Goal: Transaction & Acquisition: Purchase product/service

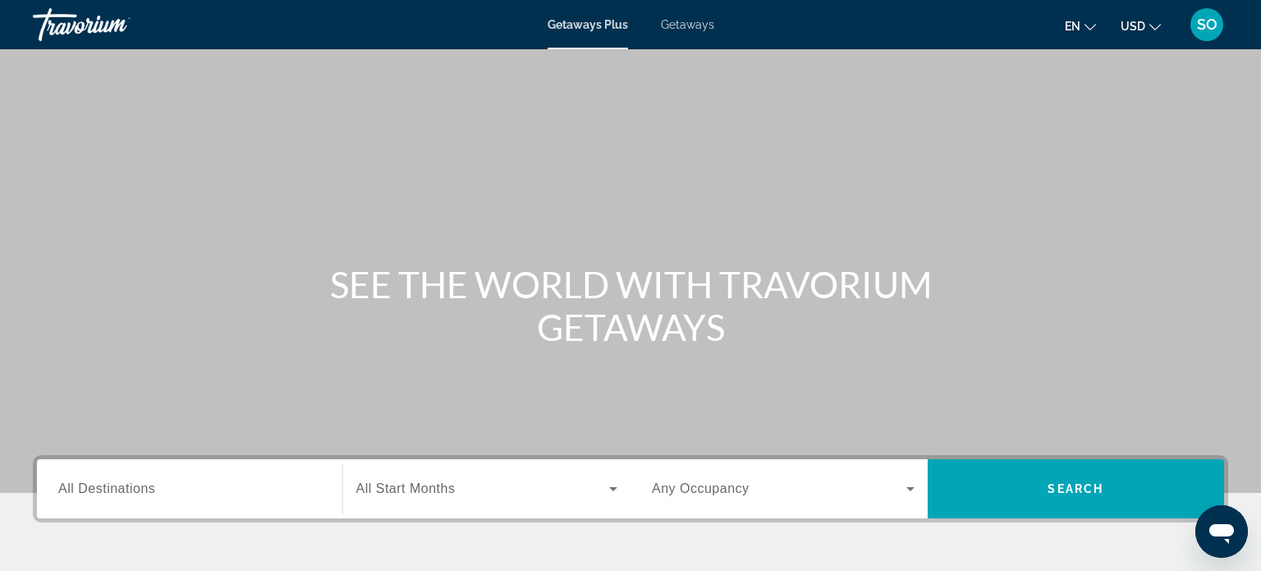
click at [698, 25] on span "Getaways" at bounding box center [687, 24] width 53 height 13
click at [110, 484] on span "All Destinations" at bounding box center [106, 488] width 97 height 14
click at [110, 484] on input "Destination All Destinations" at bounding box center [189, 489] width 263 height 20
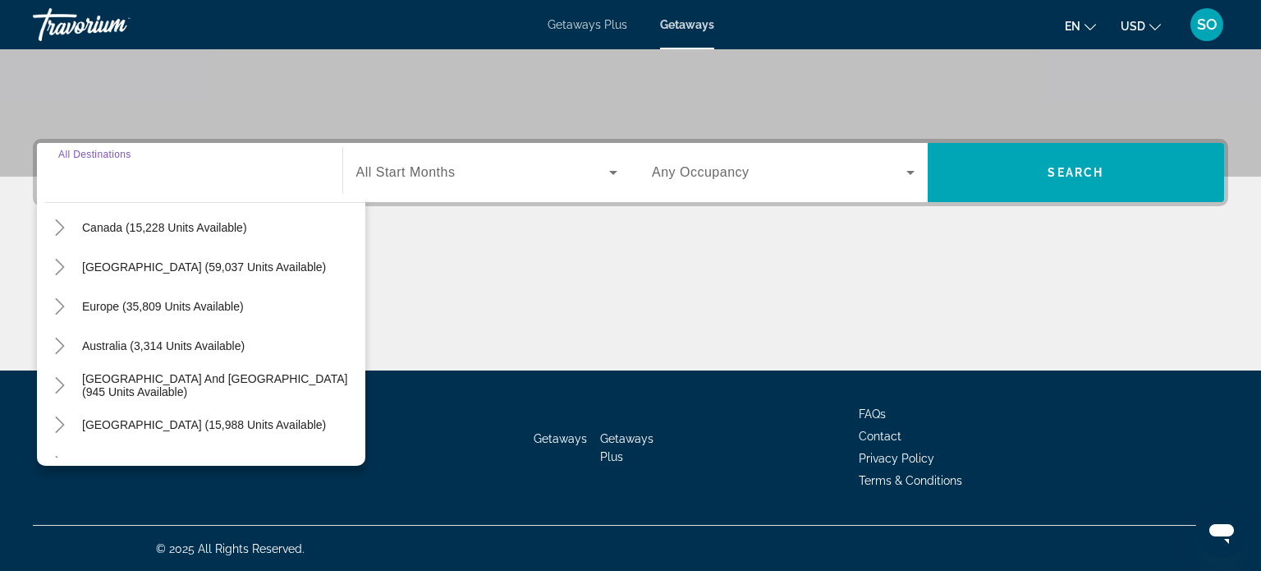
scroll to position [158, 0]
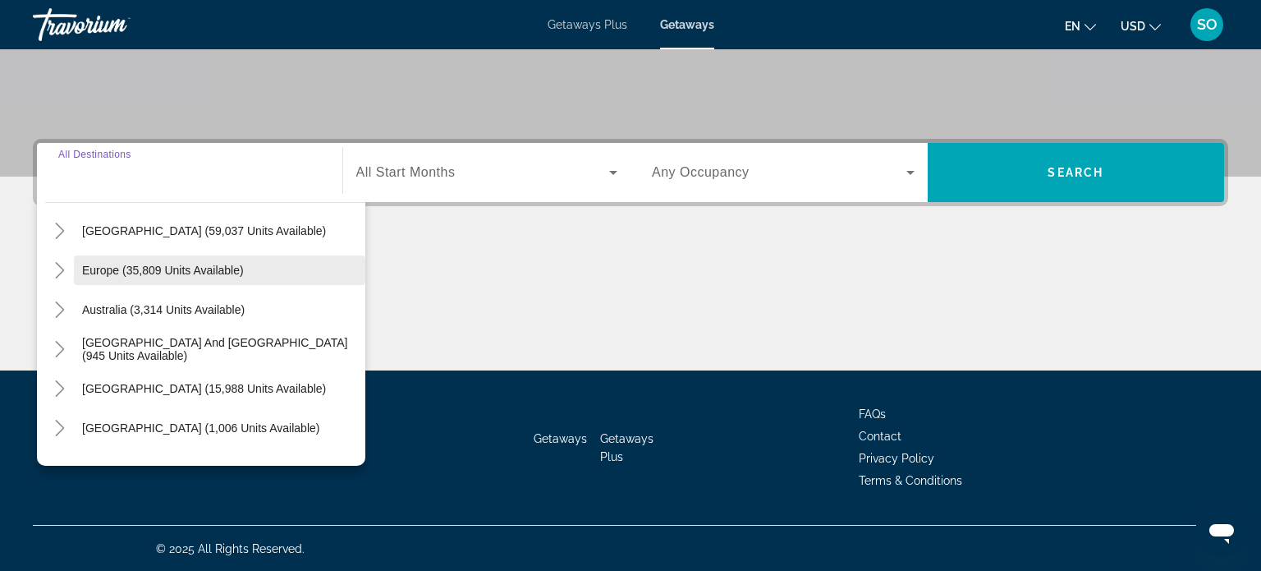
click at [143, 266] on span "Europe (35,809 units available)" at bounding box center [163, 270] width 162 height 13
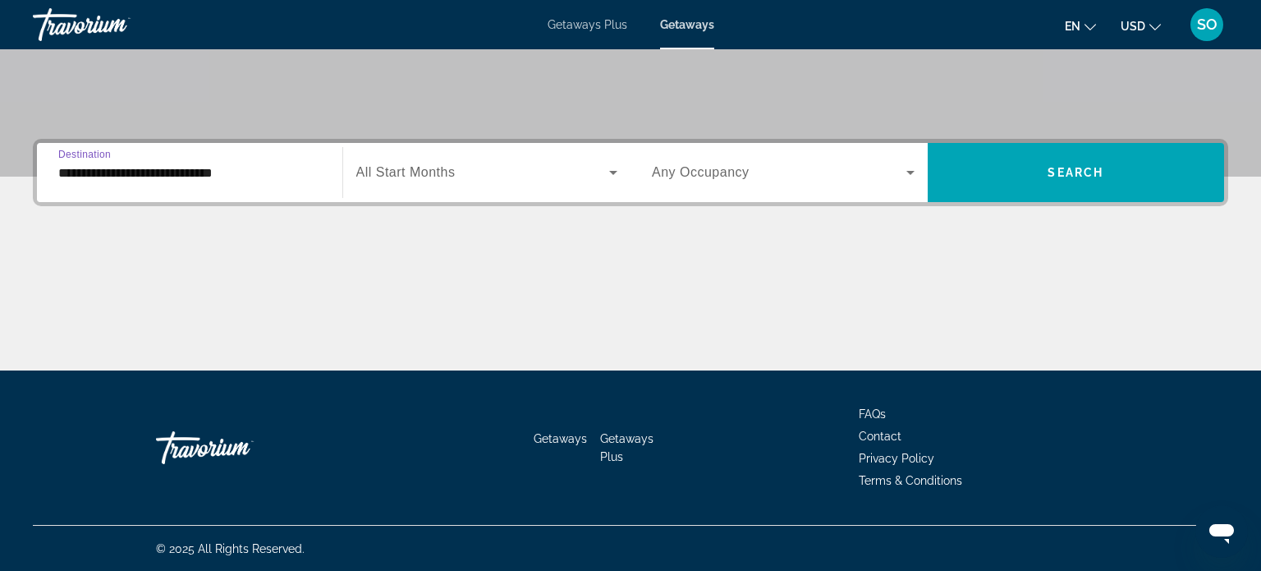
click at [99, 170] on input "**********" at bounding box center [189, 173] width 263 height 20
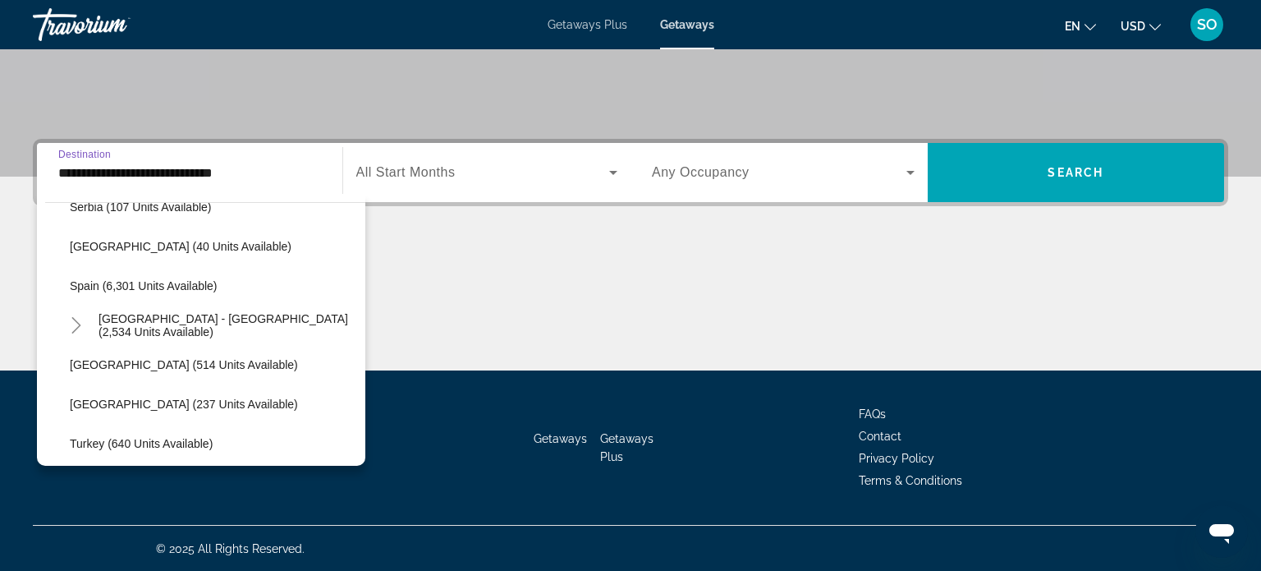
scroll to position [856, 0]
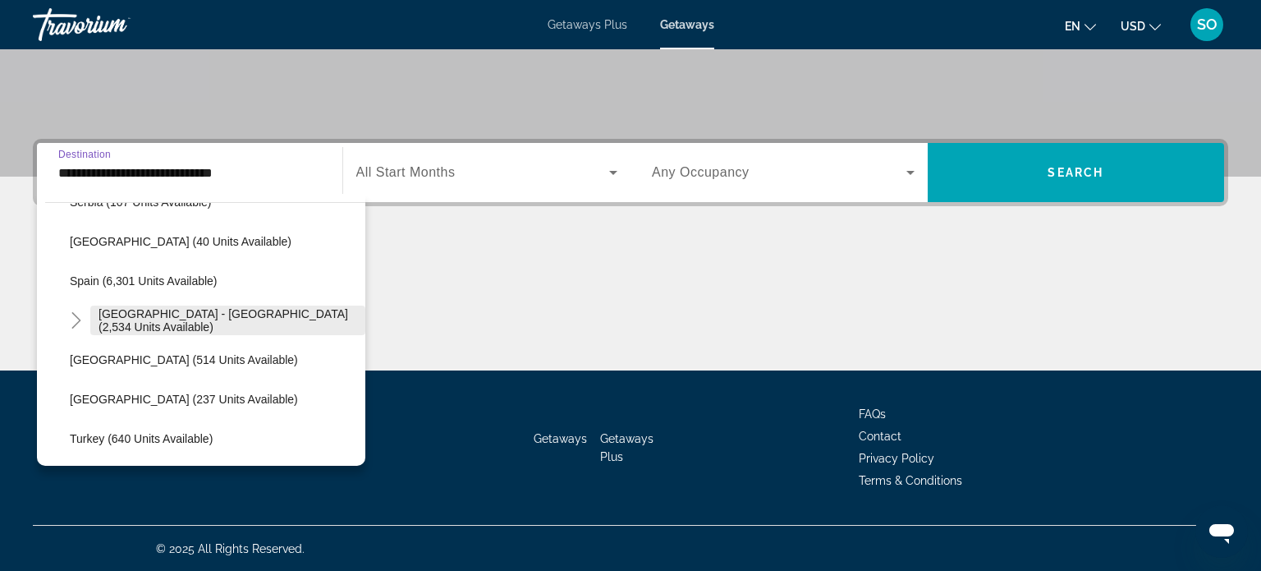
click at [180, 323] on span "[GEOGRAPHIC_DATA] - [GEOGRAPHIC_DATA] (2,534 units available)" at bounding box center [228, 320] width 259 height 26
type input "**********"
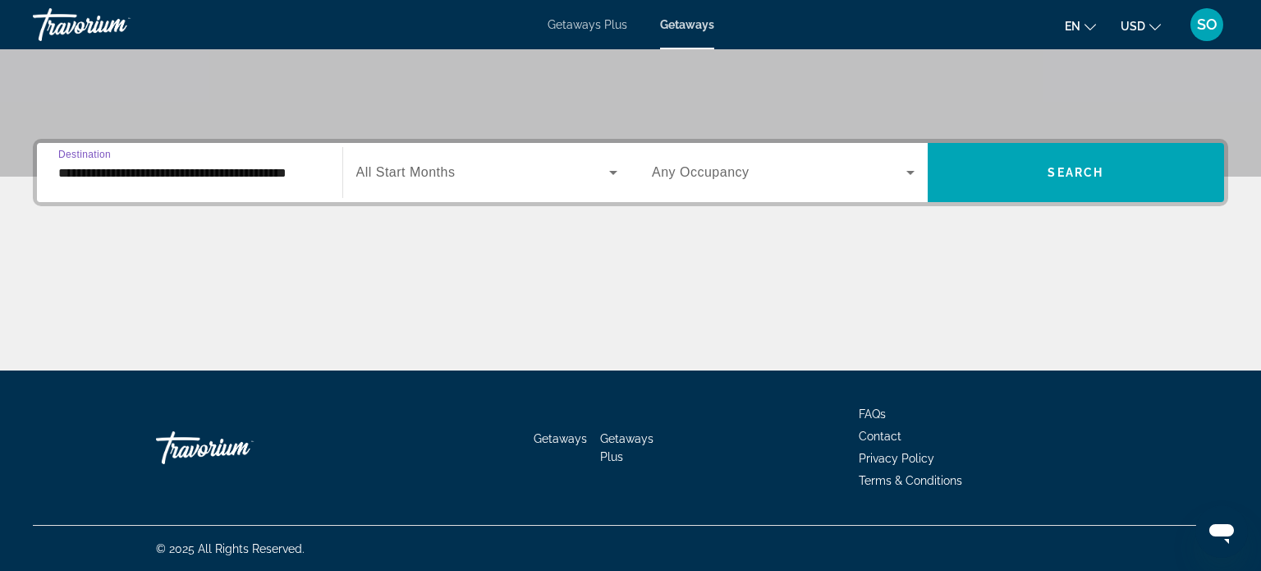
click at [397, 174] on span "All Start Months" at bounding box center [405, 172] width 99 height 14
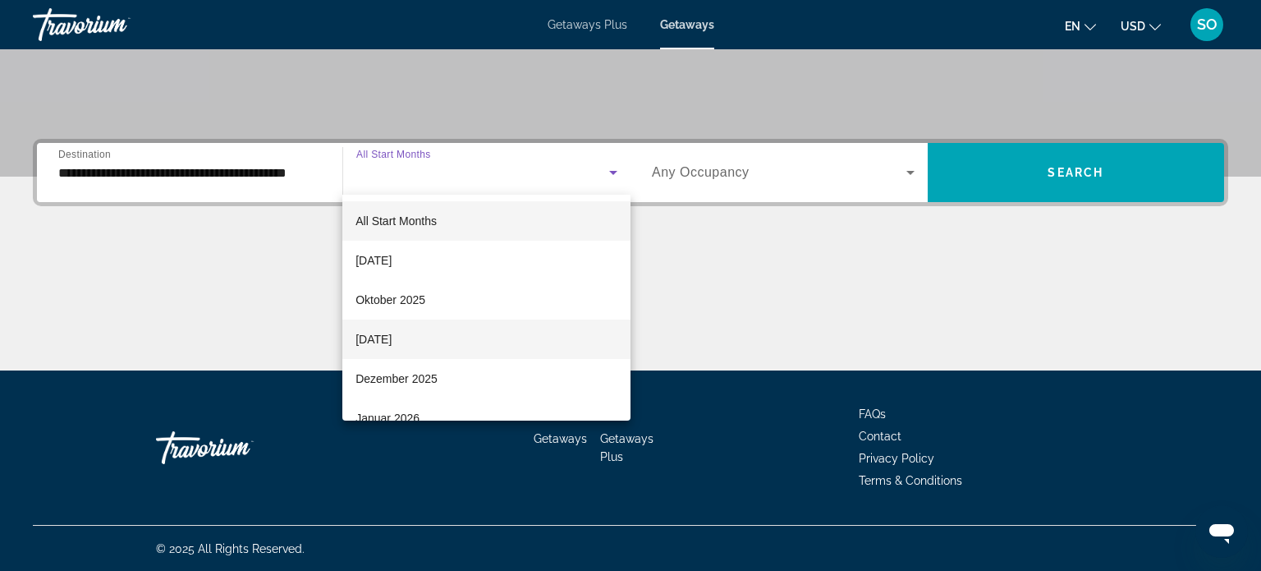
click at [392, 339] on span "[DATE]" at bounding box center [373, 339] width 36 height 20
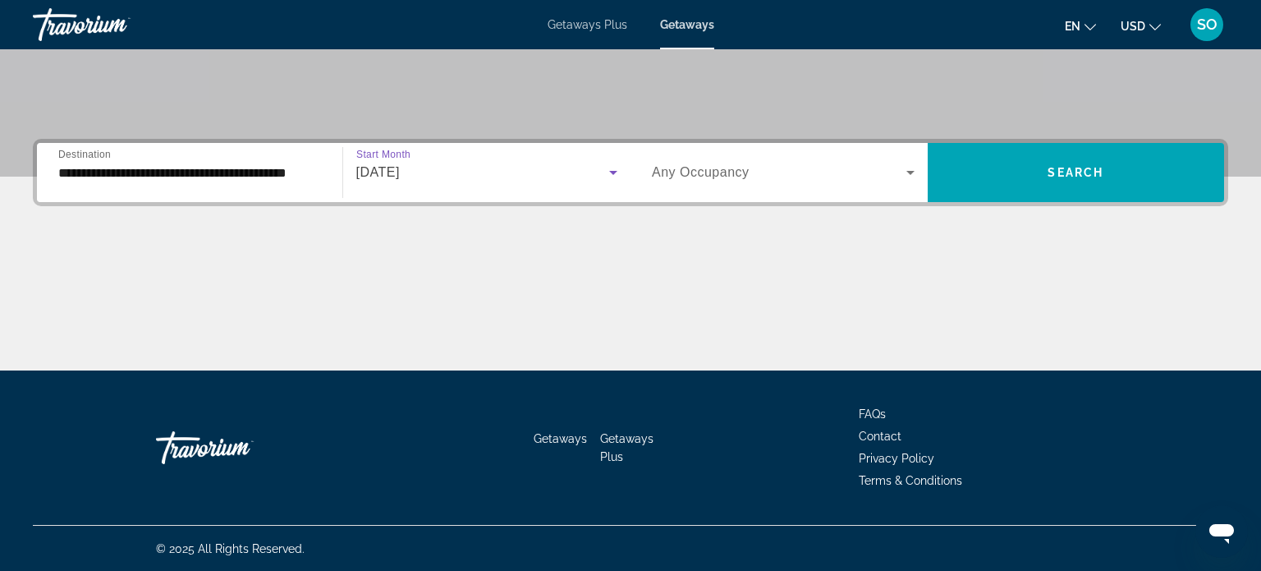
click at [733, 173] on span "Any Occupancy" at bounding box center [701, 172] width 98 height 14
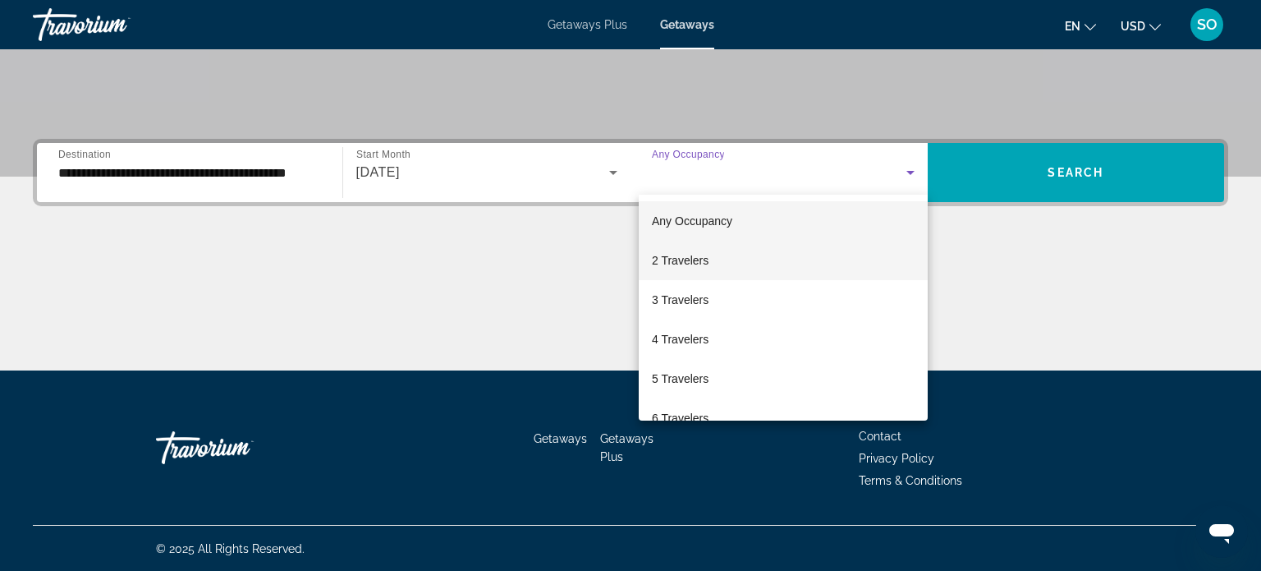
click at [690, 264] on span "2 Travelers" at bounding box center [680, 260] width 57 height 20
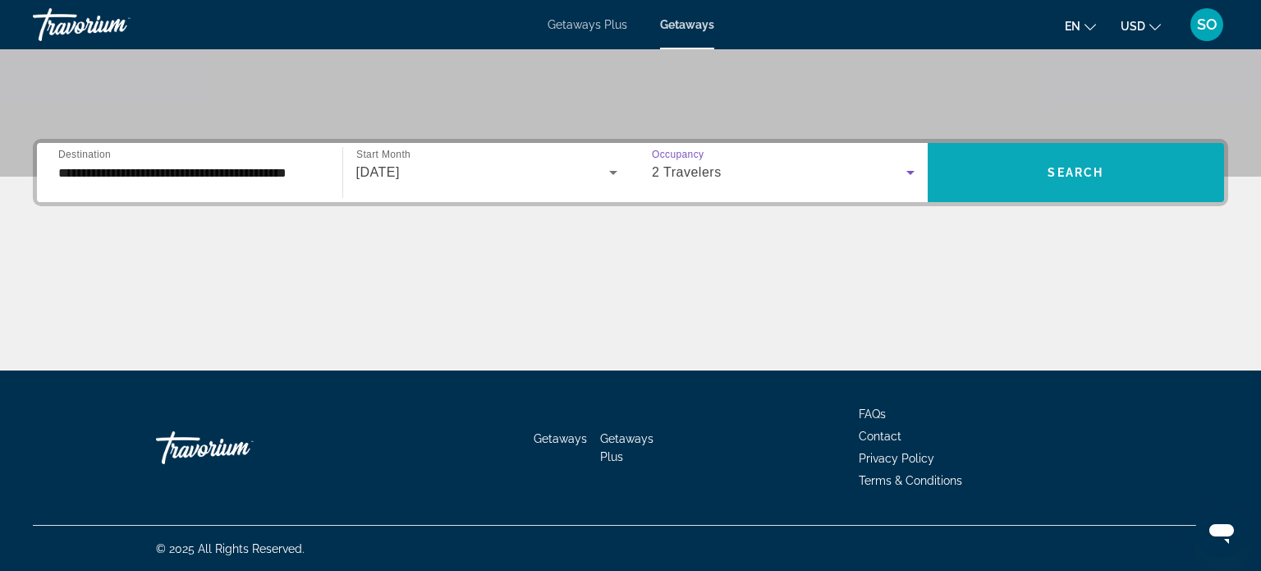
click at [1028, 186] on span "Search widget" at bounding box center [1076, 172] width 297 height 39
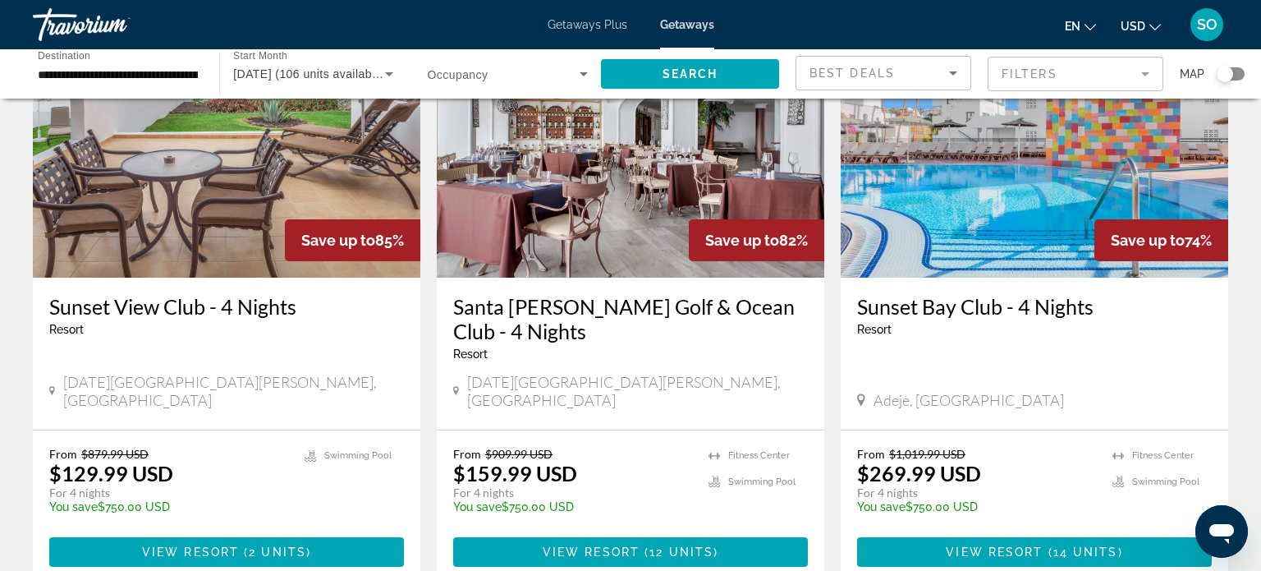
scroll to position [140, 0]
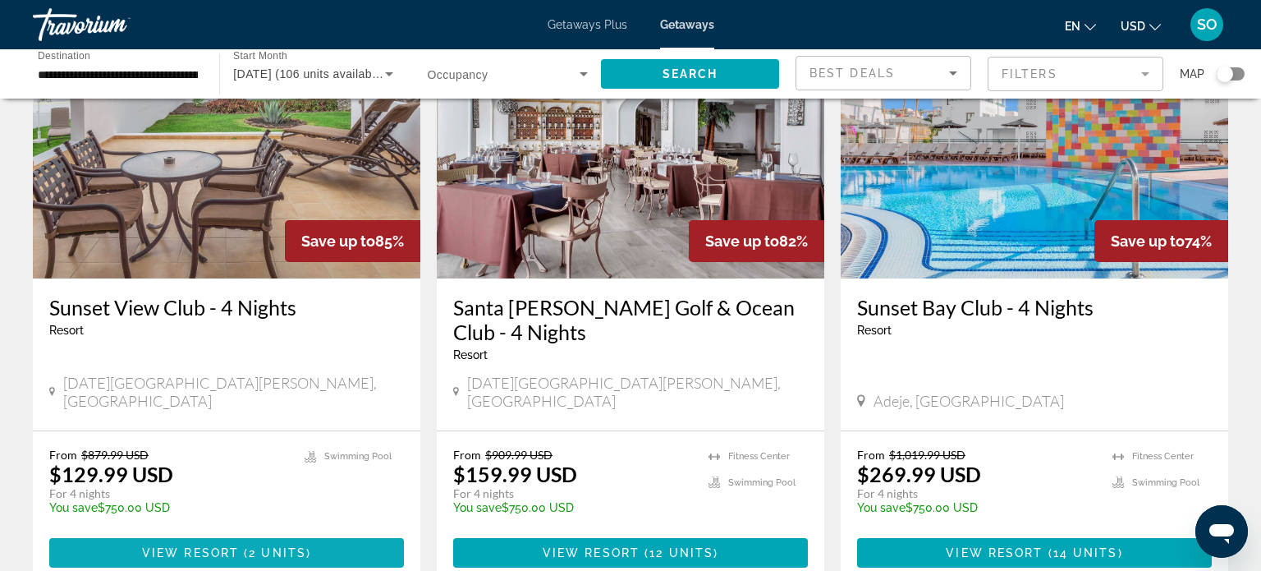
click at [195, 546] on span "View Resort" at bounding box center [190, 552] width 97 height 13
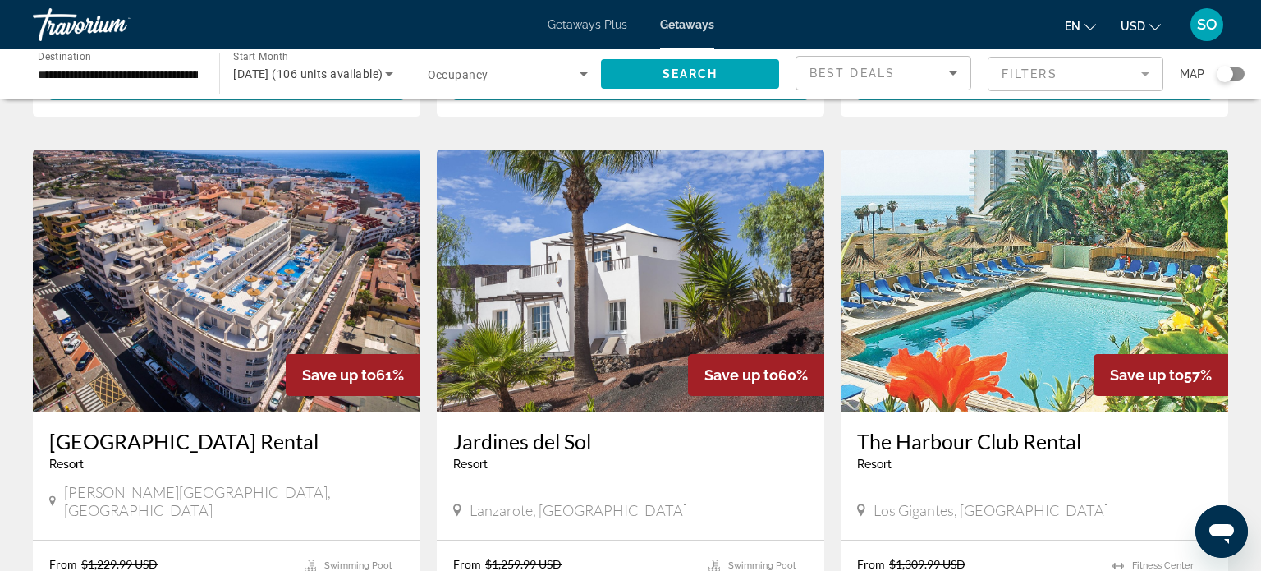
scroll to position [1225, 0]
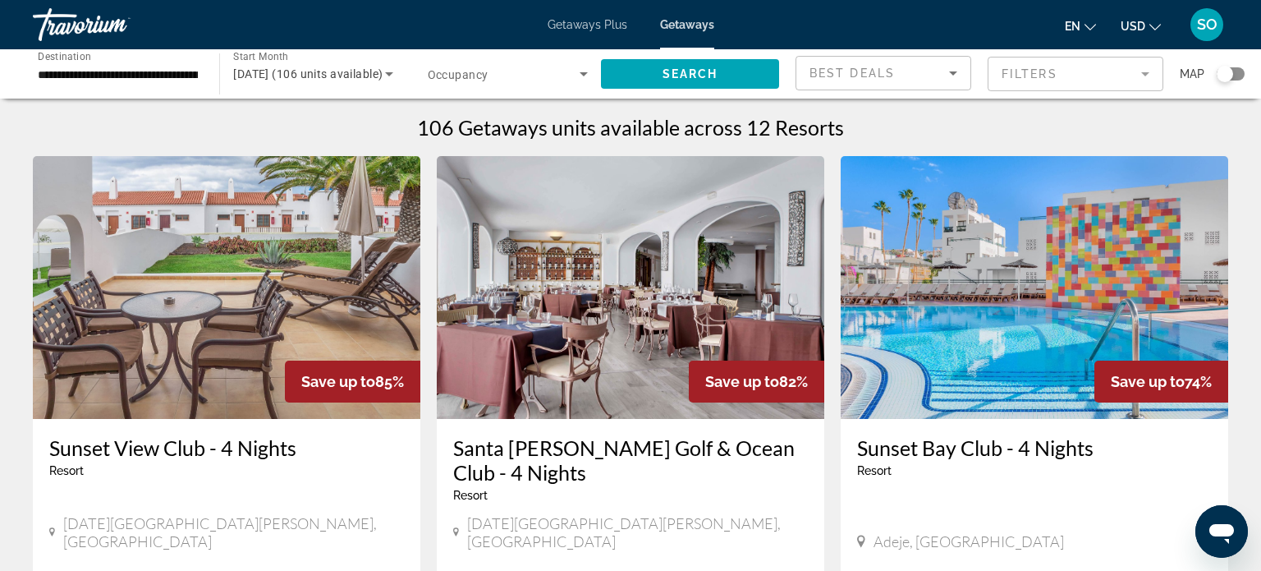
click at [952, 74] on icon "Sort by" at bounding box center [953, 73] width 8 height 4
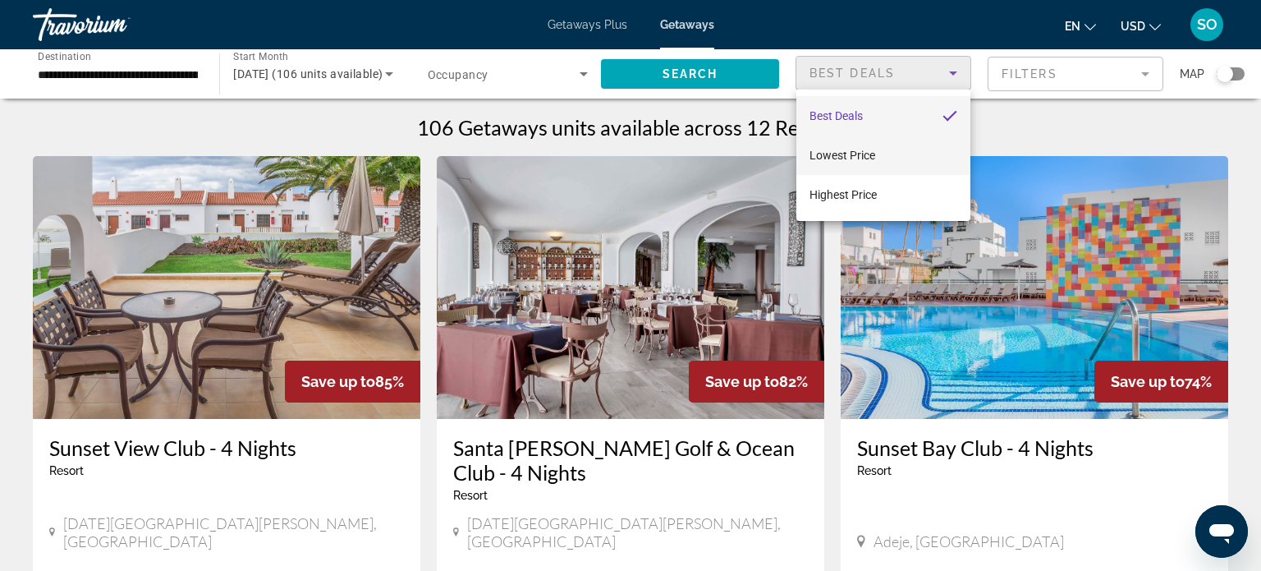
click at [842, 154] on span "Lowest Price" at bounding box center [842, 155] width 66 height 13
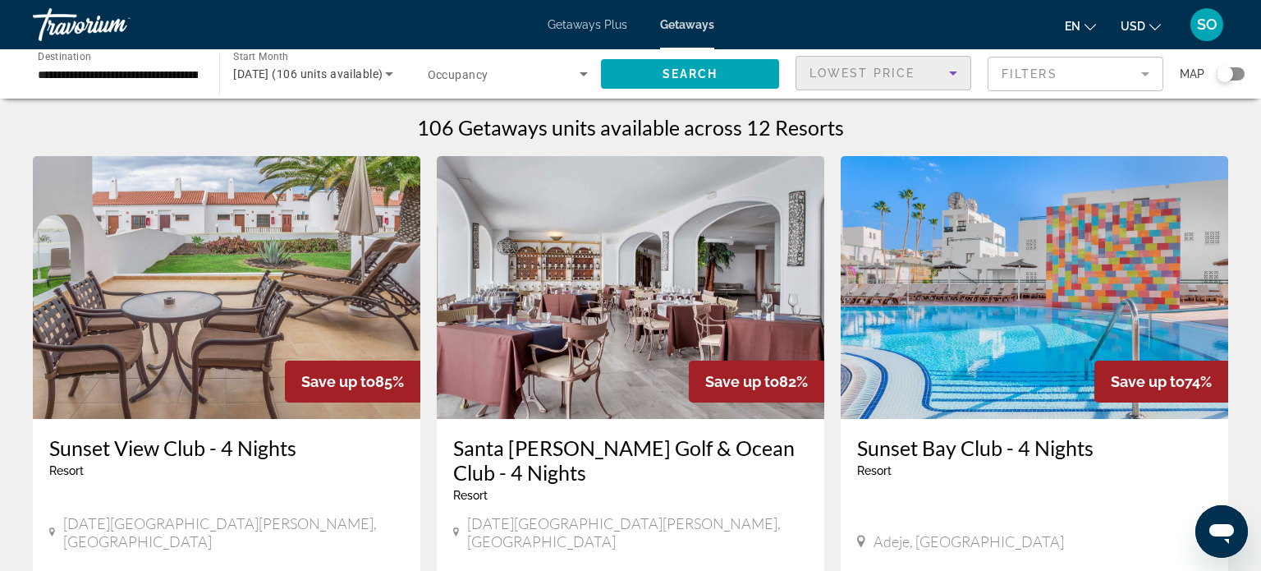
click at [1144, 75] on mat-form-field "Filters" at bounding box center [1076, 74] width 176 height 34
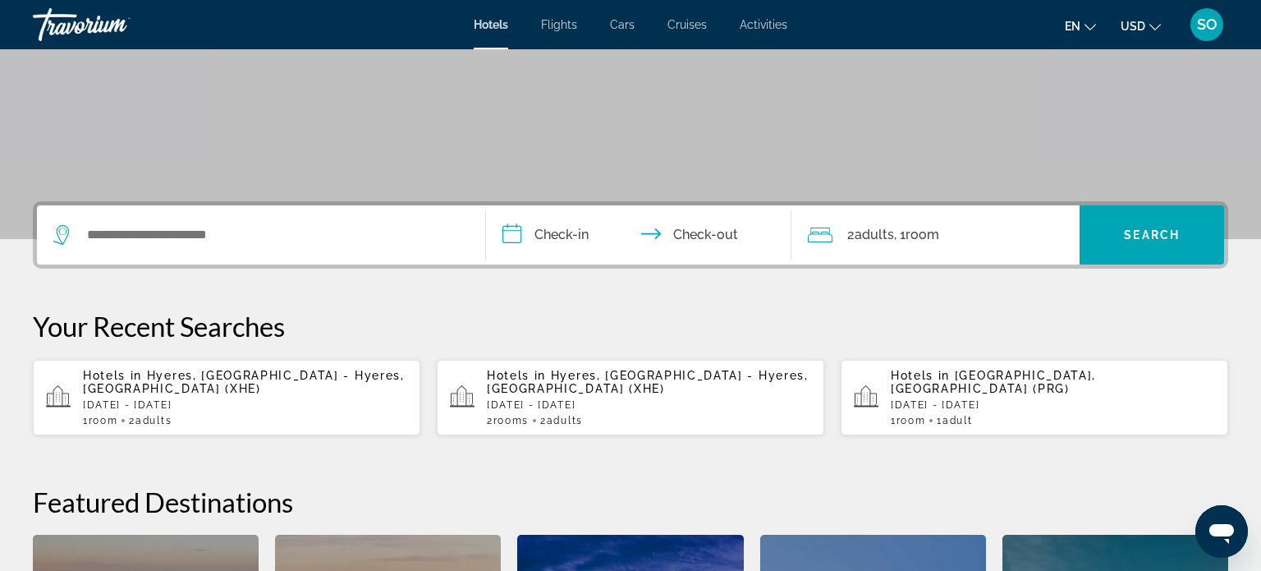
scroll to position [248, 0]
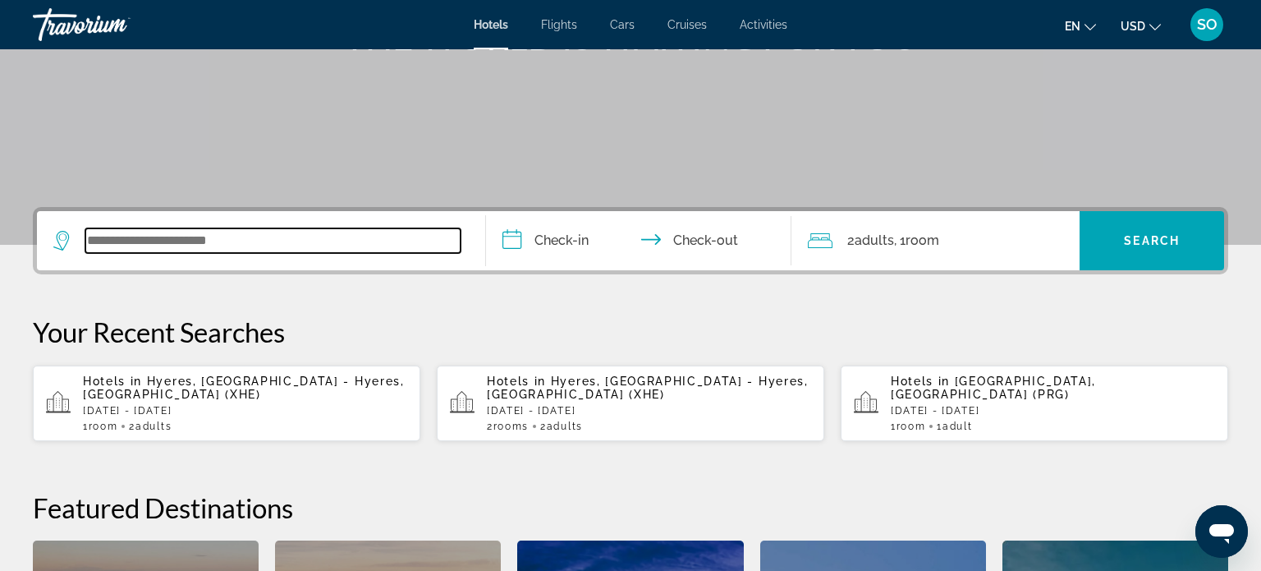
click at [196, 242] on input "Search widget" at bounding box center [272, 240] width 375 height 25
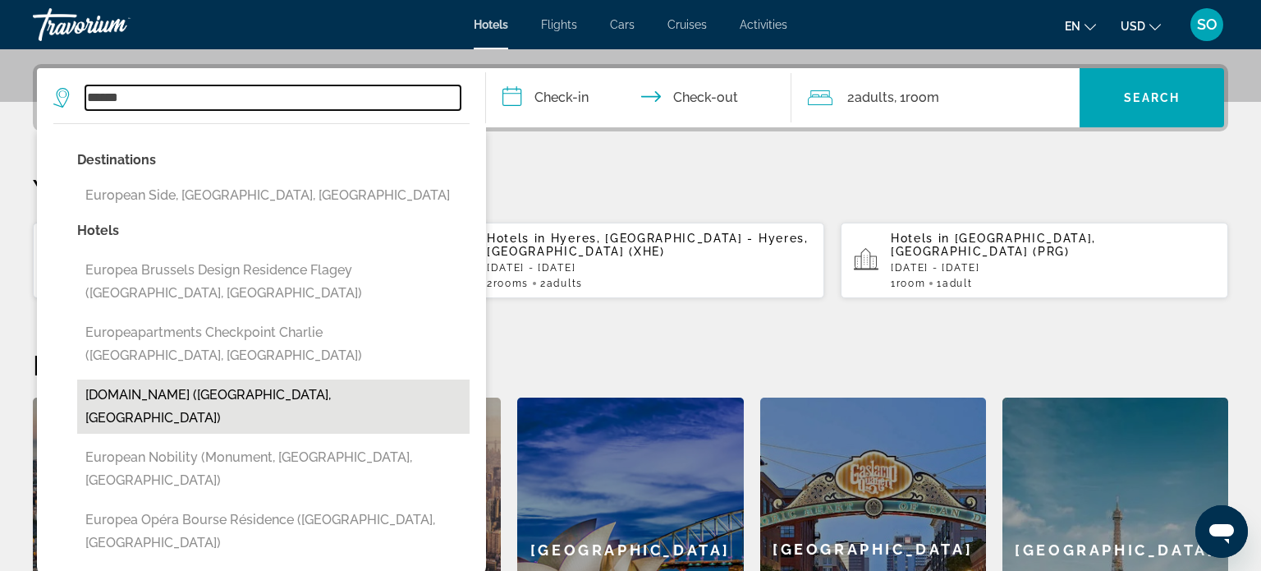
scroll to position [399, 0]
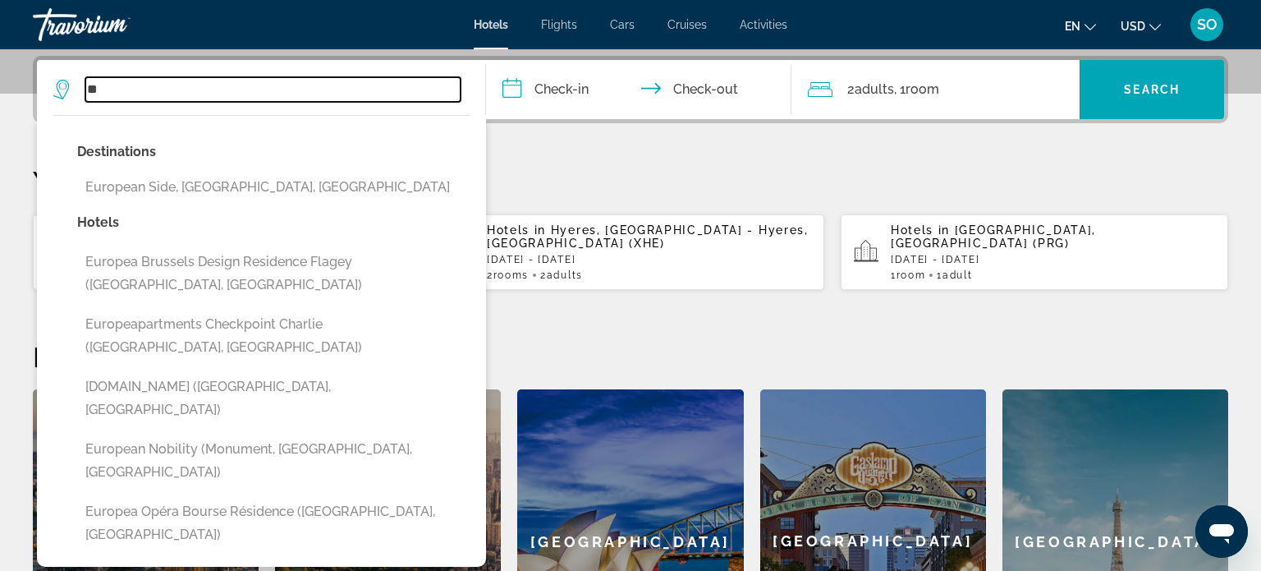
type input "*"
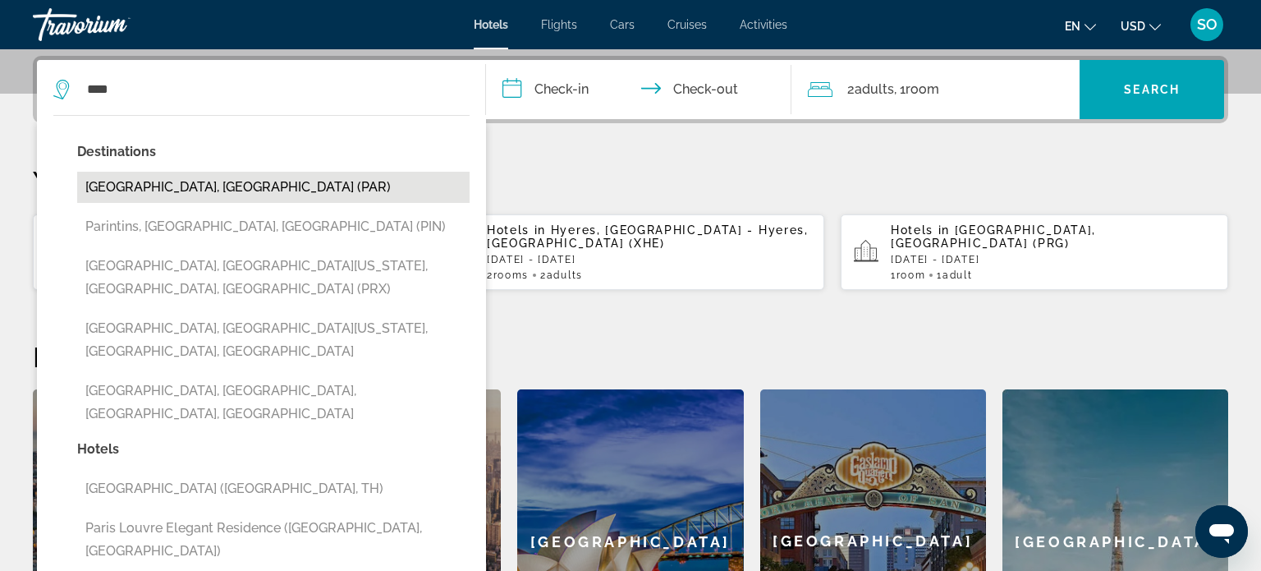
click at [153, 194] on button "[GEOGRAPHIC_DATA], [GEOGRAPHIC_DATA] (PAR)" at bounding box center [273, 187] width 392 height 31
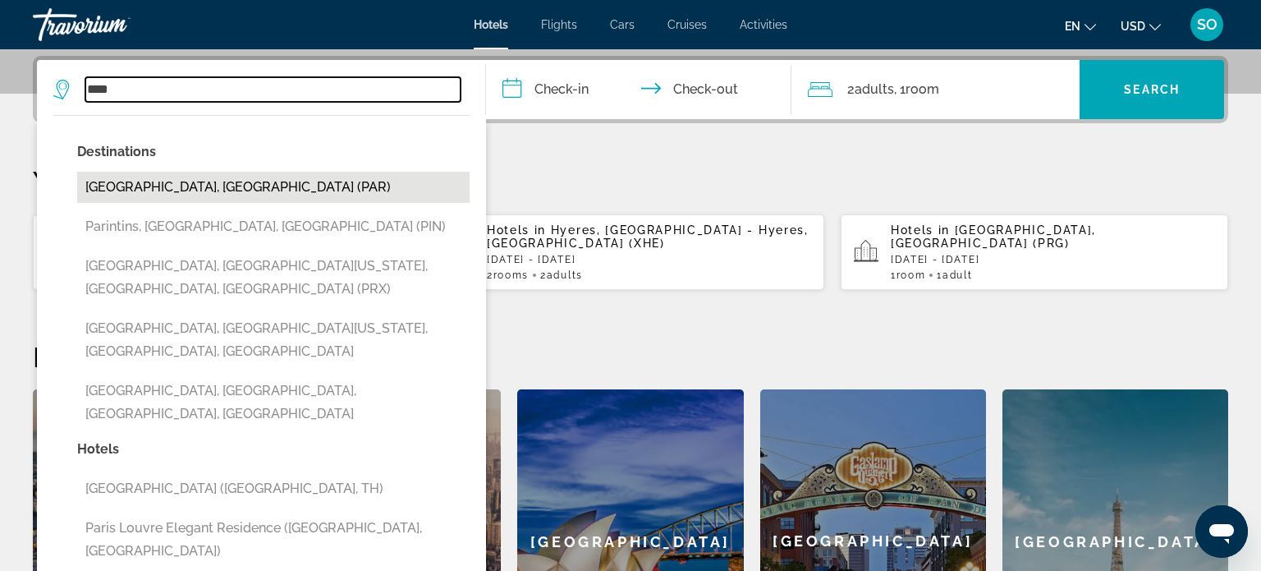
type input "**********"
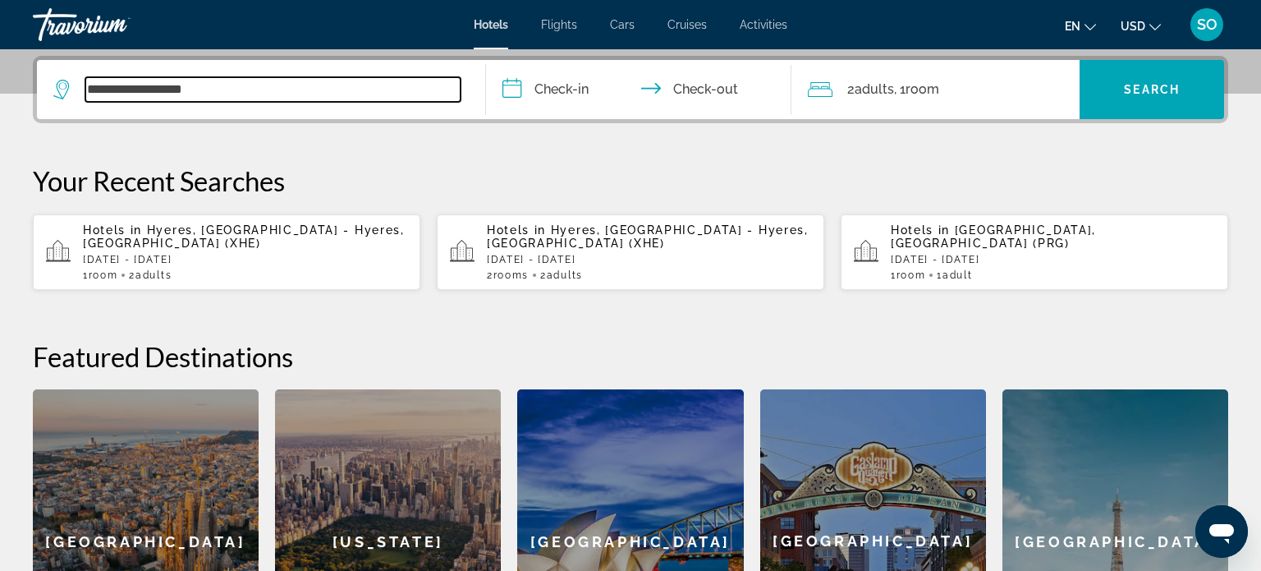
scroll to position [401, 0]
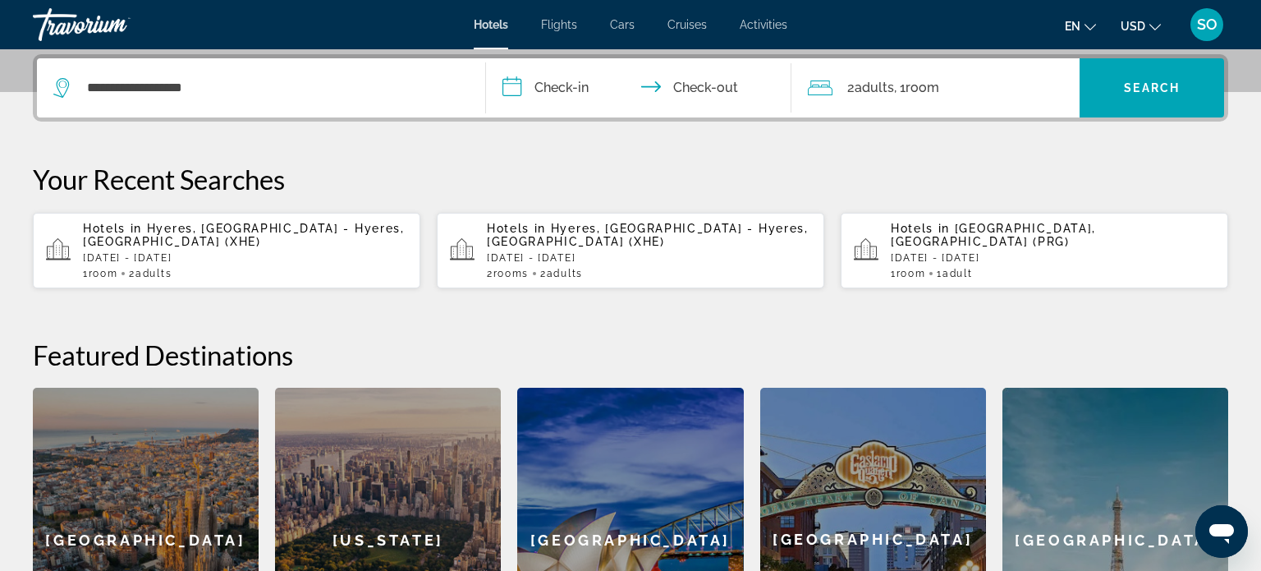
click at [553, 85] on input "**********" at bounding box center [642, 90] width 312 height 64
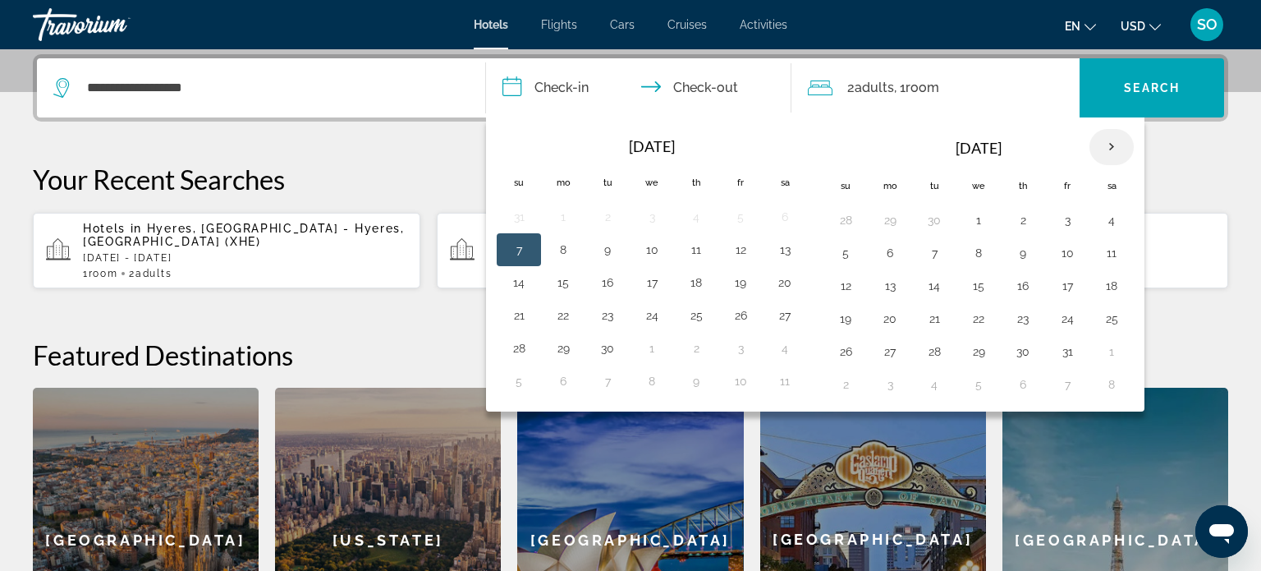
click at [1107, 146] on th "Next month" at bounding box center [1111, 147] width 44 height 36
click at [1102, 347] on button "29" at bounding box center [1111, 351] width 26 height 23
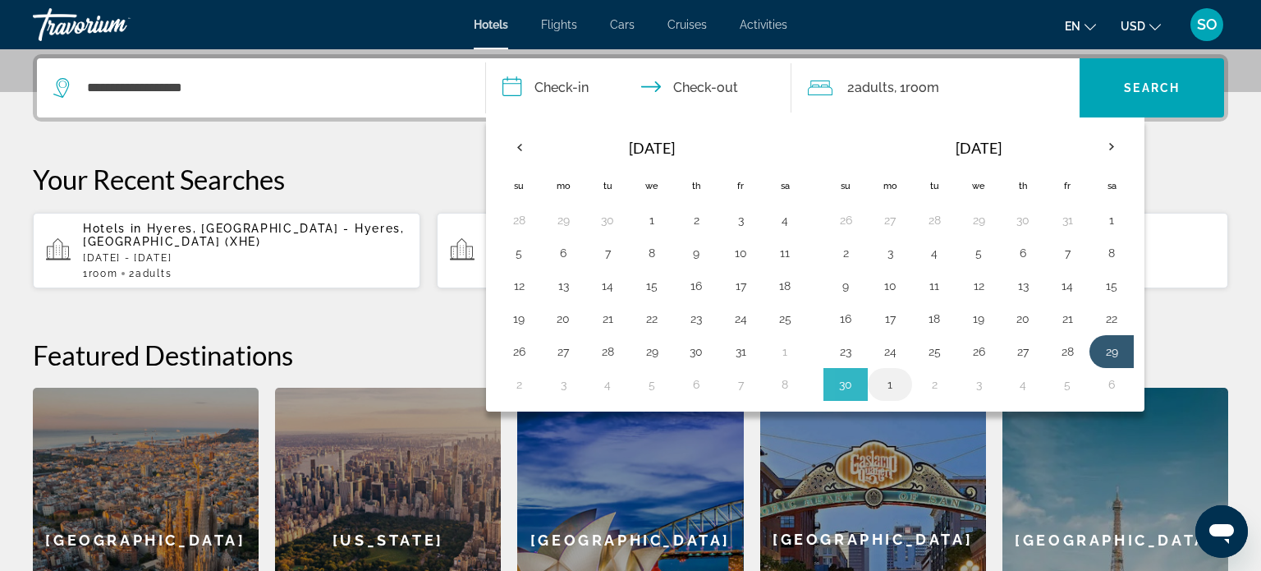
click at [888, 380] on button "1" at bounding box center [890, 384] width 26 height 23
type input "**********"
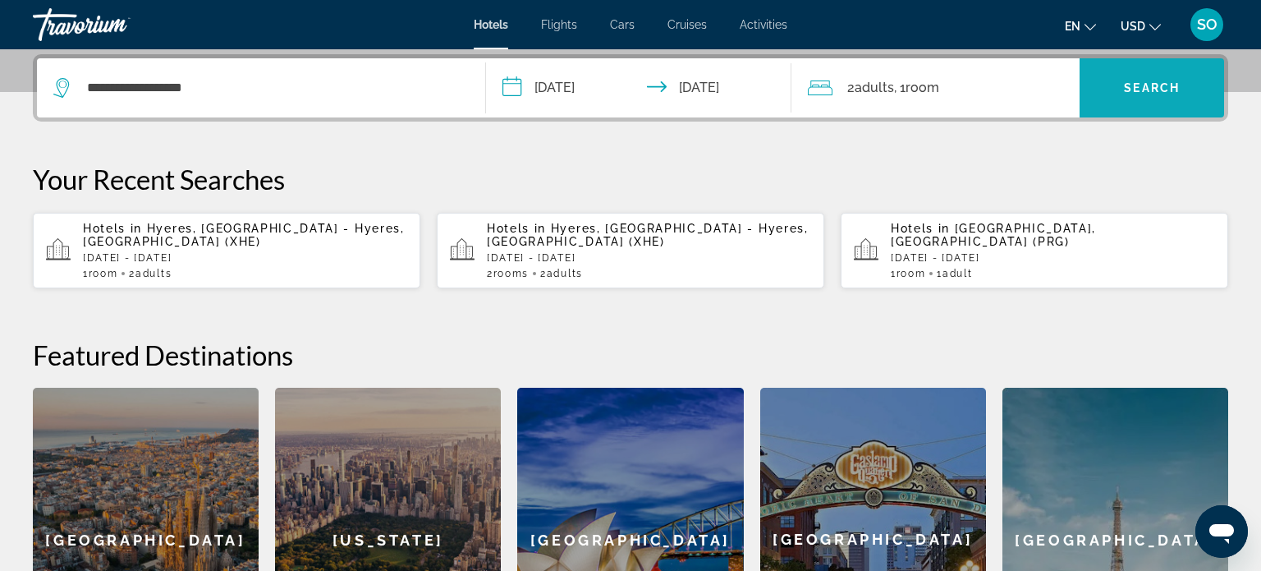
click at [1132, 83] on span "Search" at bounding box center [1152, 87] width 56 height 13
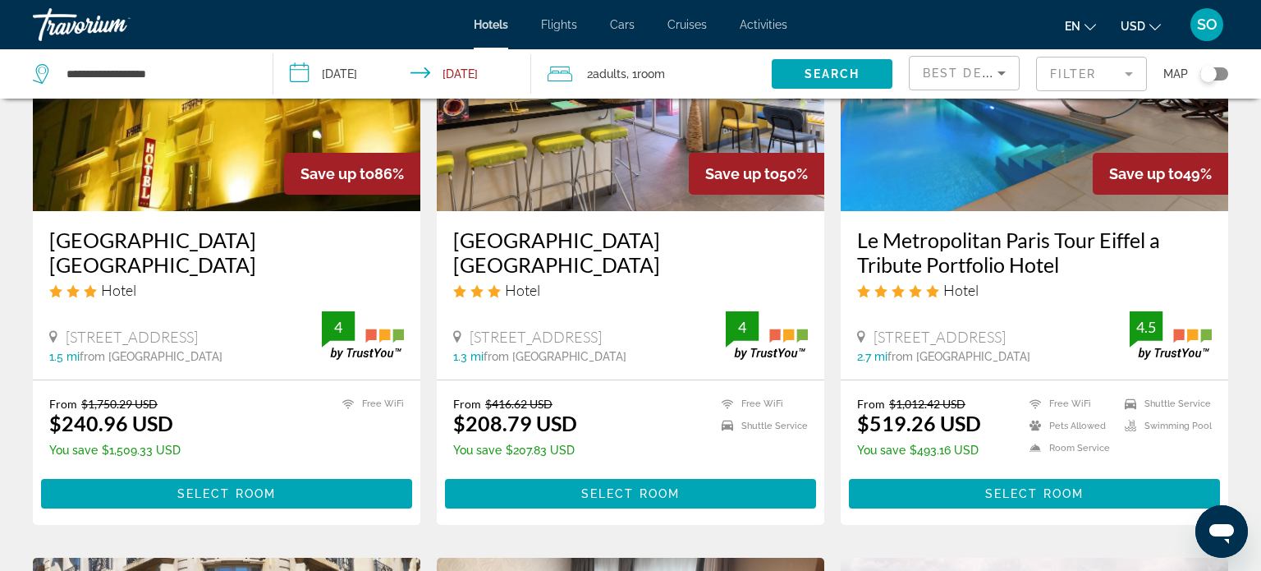
scroll to position [210, 0]
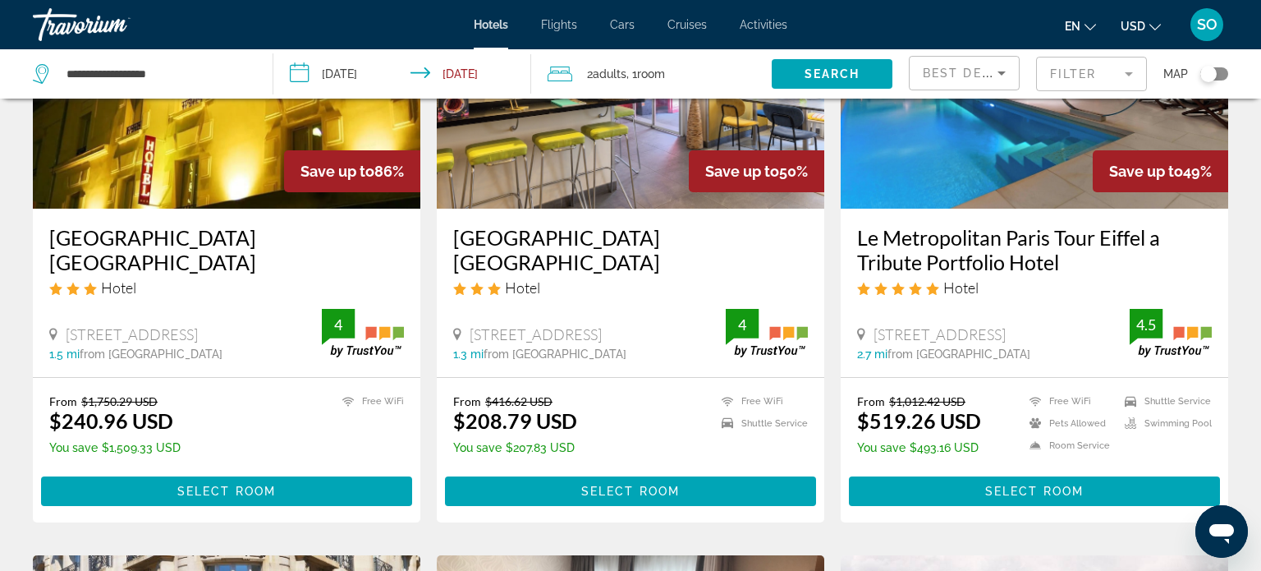
click at [1129, 72] on mat-form-field "Filter" at bounding box center [1091, 74] width 111 height 34
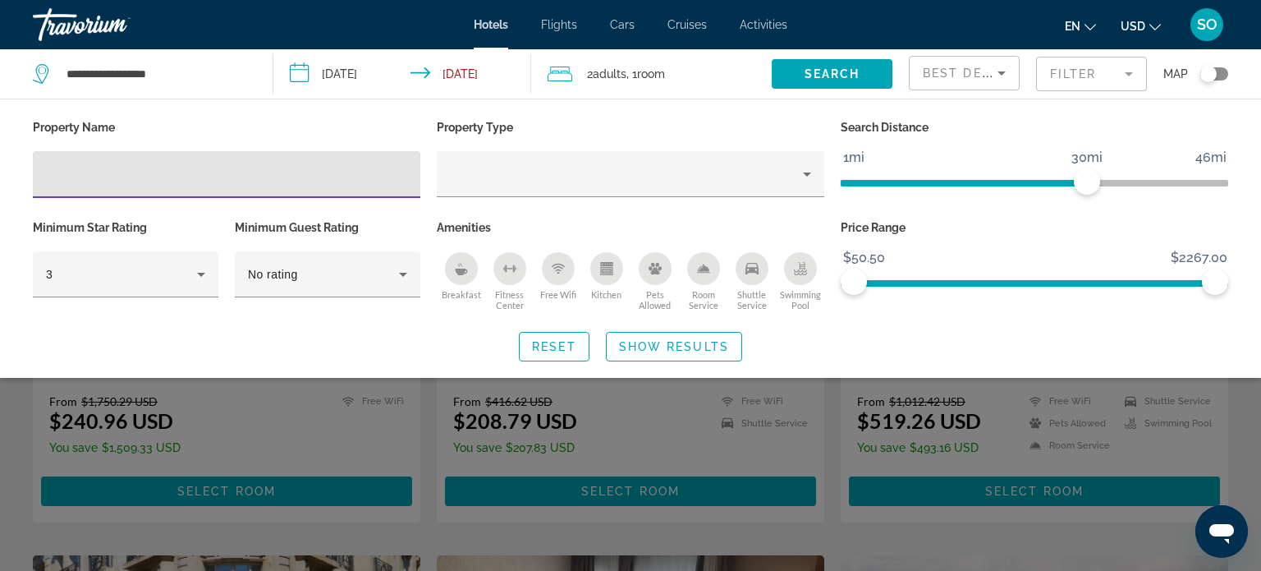
click at [1006, 71] on icon "Sort by" at bounding box center [1002, 73] width 20 height 20
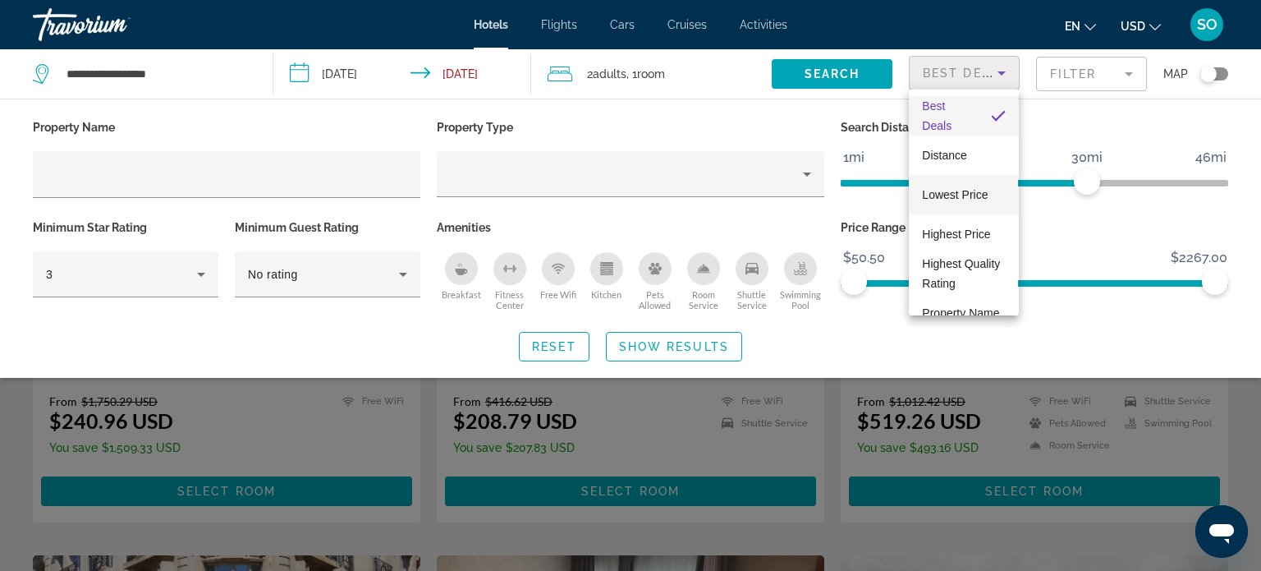
click at [947, 190] on span "Lowest Price" at bounding box center [955, 194] width 66 height 13
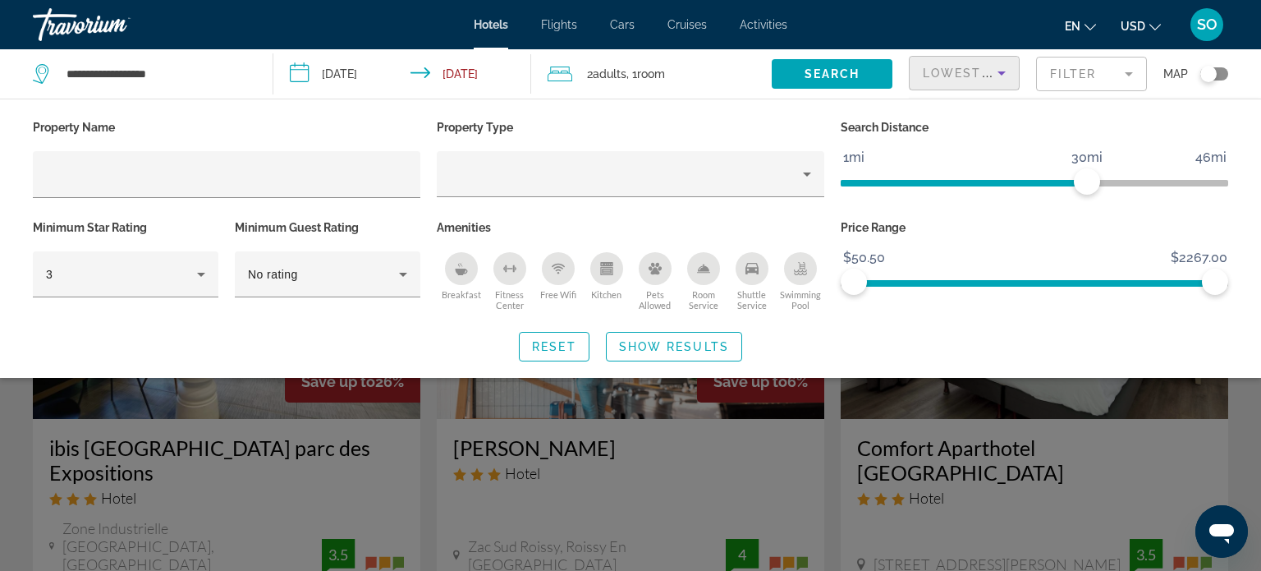
click at [832, 401] on div "Search widget" at bounding box center [630, 408] width 1261 height 324
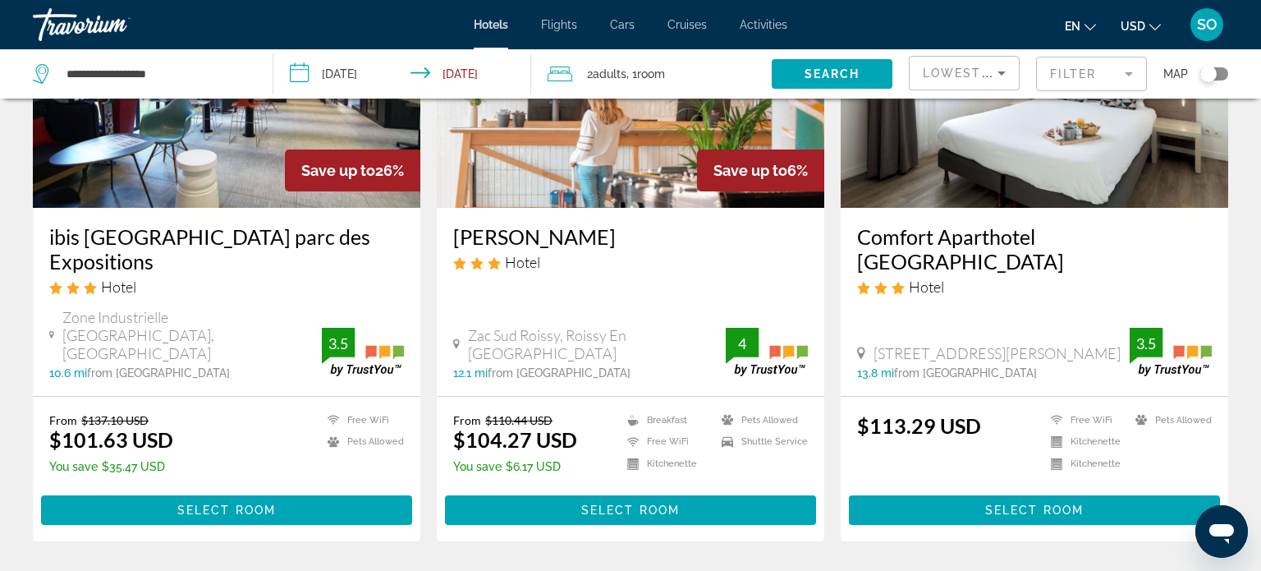
scroll to position [218, 0]
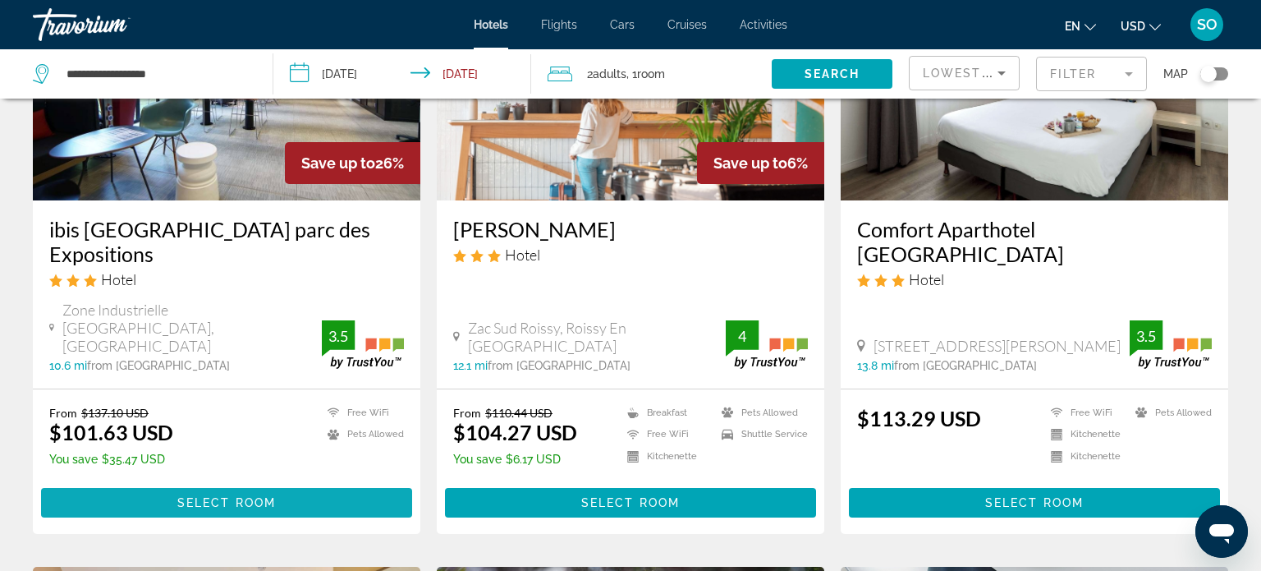
click at [315, 483] on span "Main content" at bounding box center [226, 502] width 371 height 39
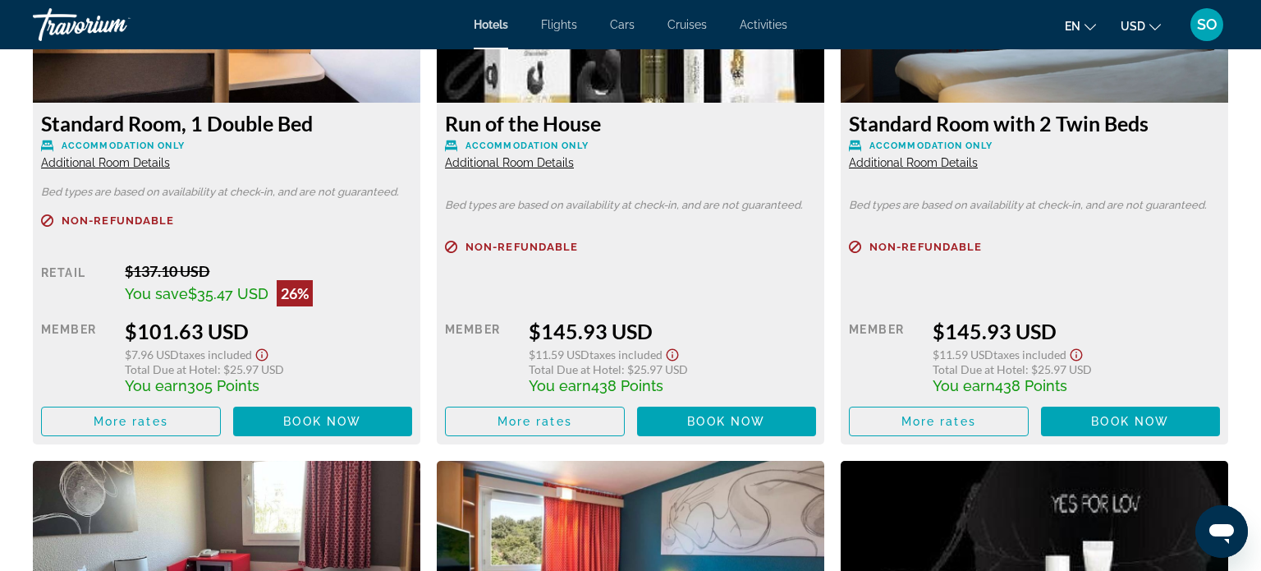
scroll to position [2381, 0]
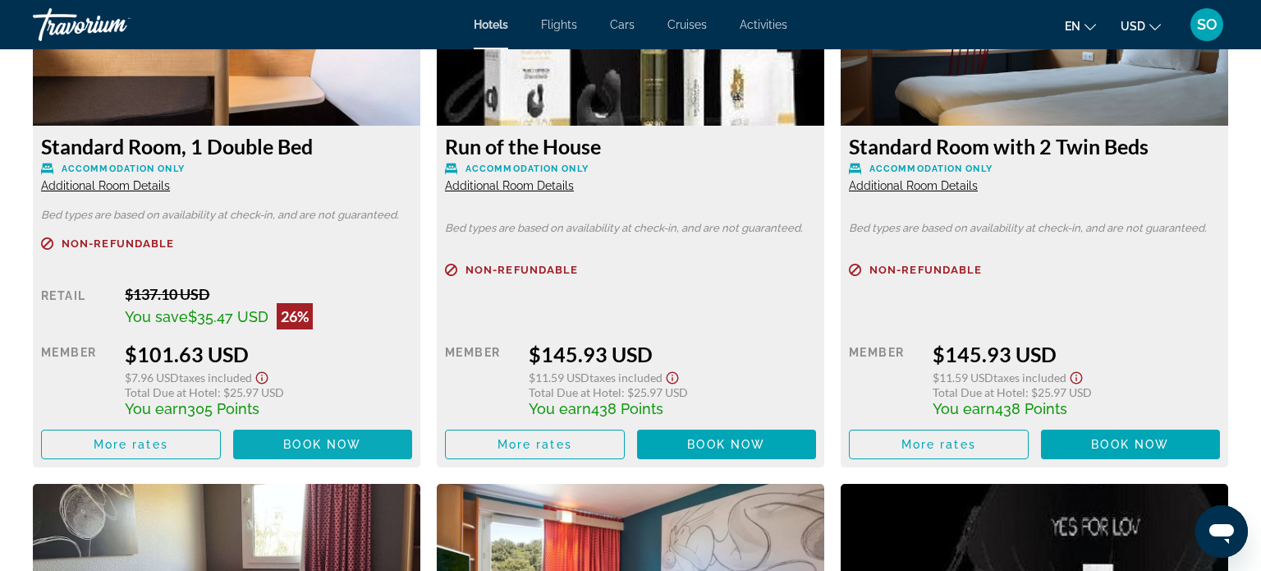
click at [296, 441] on span "Book now" at bounding box center [322, 444] width 78 height 13
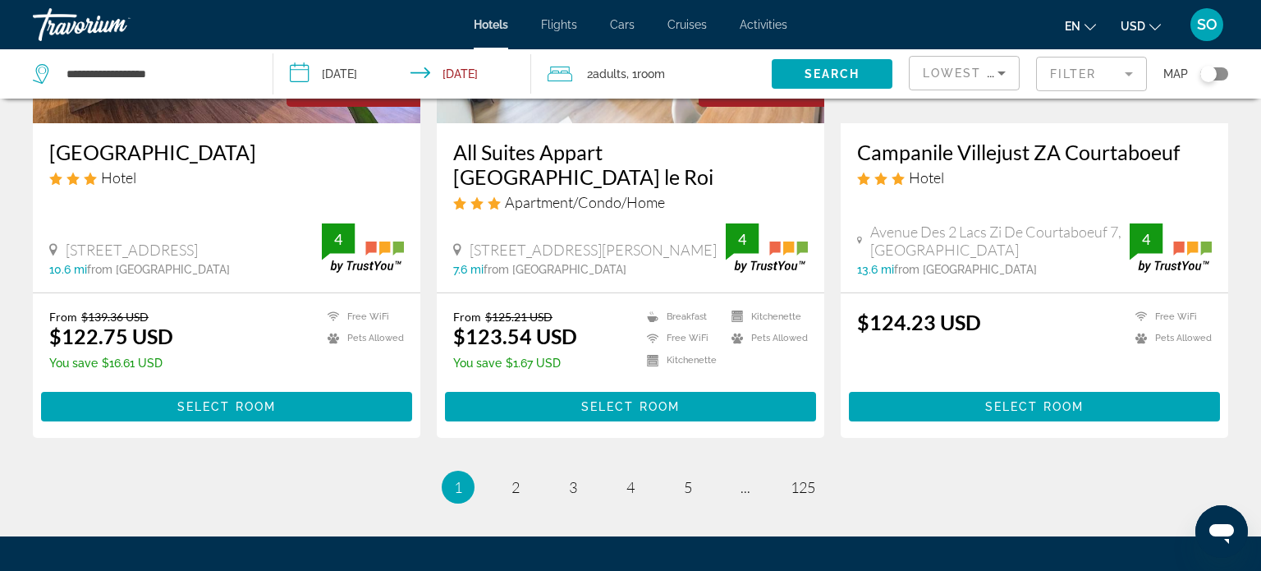
scroll to position [2243, 0]
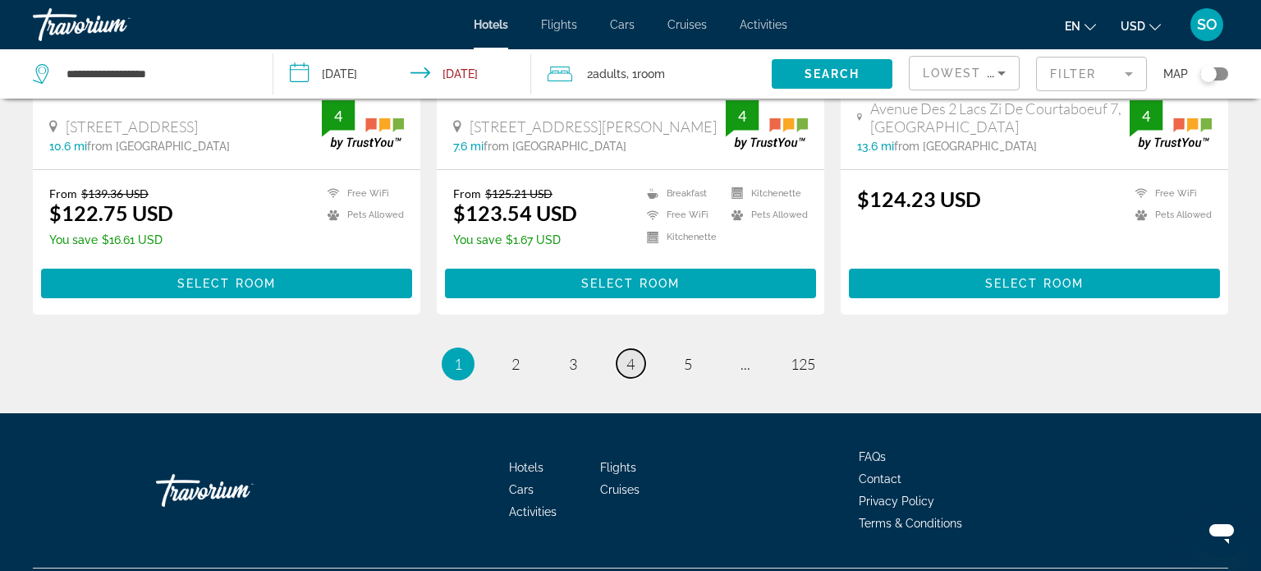
click at [628, 355] on span "4" at bounding box center [630, 364] width 8 height 18
